Goal: Task Accomplishment & Management: Manage account settings

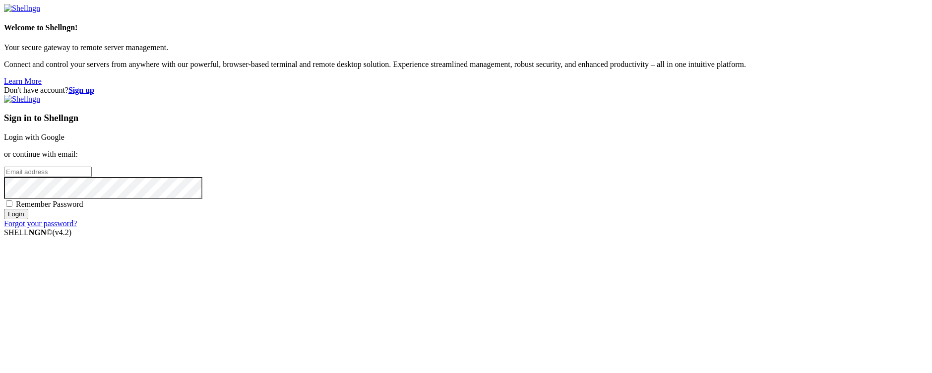
click at [850, 222] on div "Don't have account? Sign up Sign in to Shellngn Login with Google or continue w…" at bounding box center [466, 157] width 924 height 142
